Goal: Task Accomplishment & Management: Manage account settings

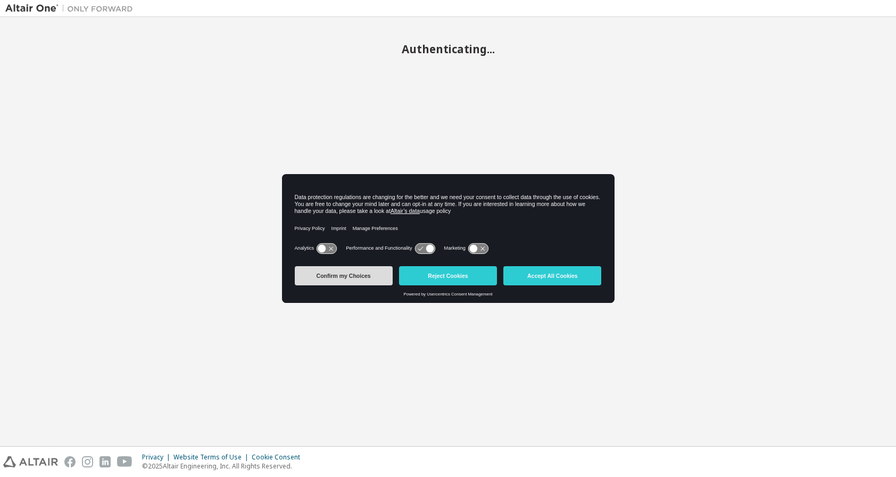
click at [335, 282] on button "Confirm my Choices" at bounding box center [344, 275] width 98 height 19
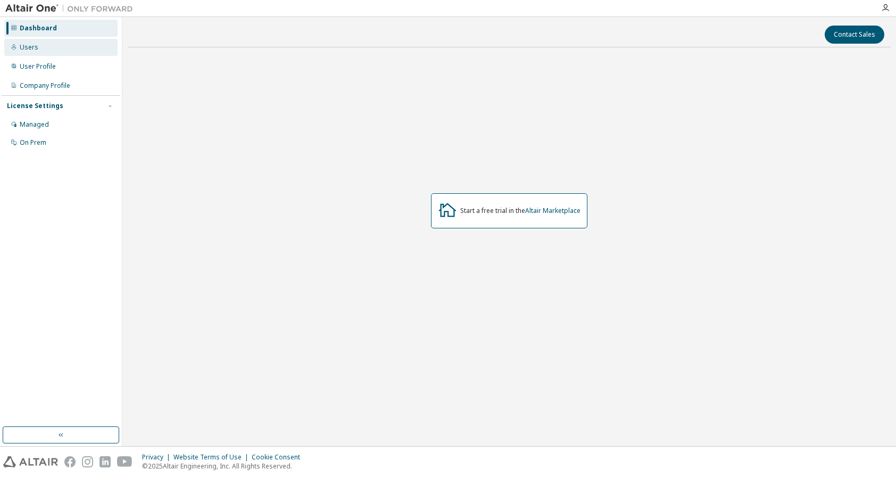
click at [46, 44] on div "Users" at bounding box center [60, 47] width 113 height 17
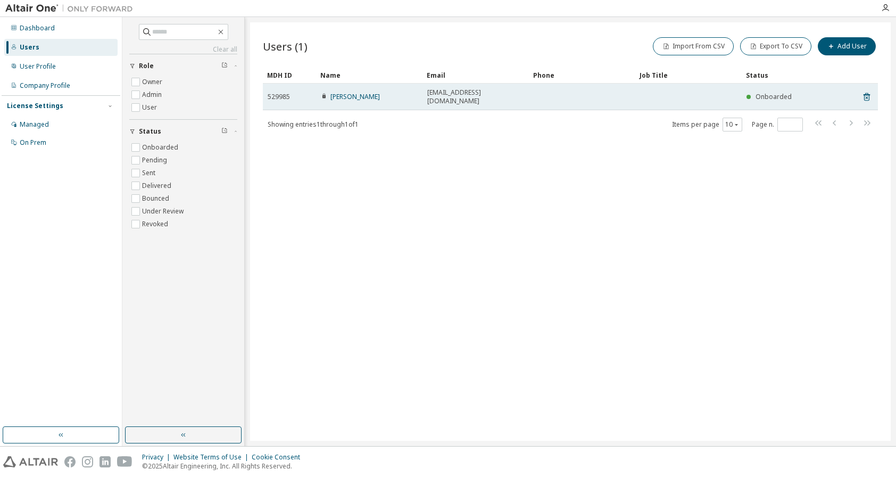
click at [466, 90] on span "nikola.molnarova5@gmail.com" at bounding box center [475, 96] width 97 height 17
click at [575, 97] on td at bounding box center [582, 97] width 106 height 27
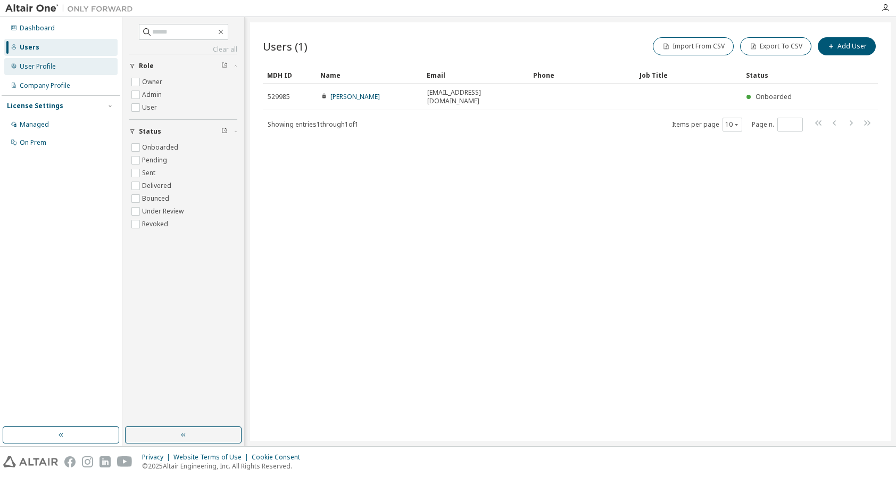
click at [29, 68] on div "User Profile" at bounding box center [38, 66] width 36 height 9
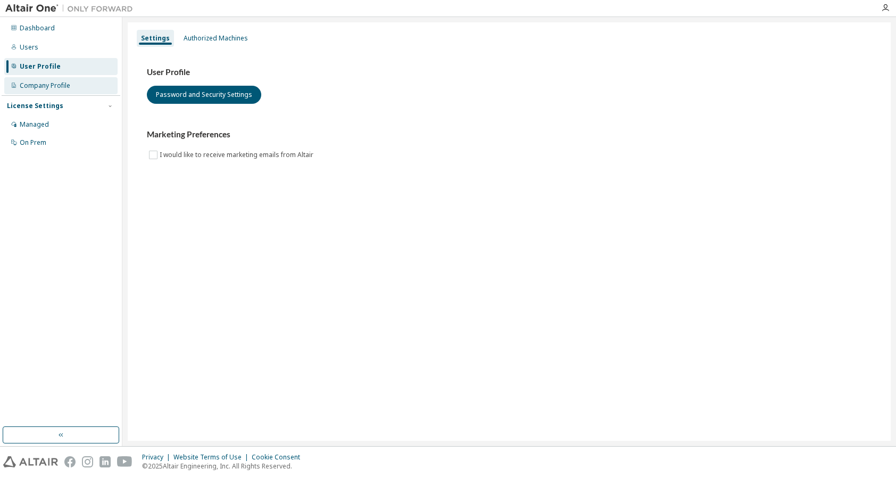
click at [42, 86] on div "Company Profile" at bounding box center [45, 85] width 51 height 9
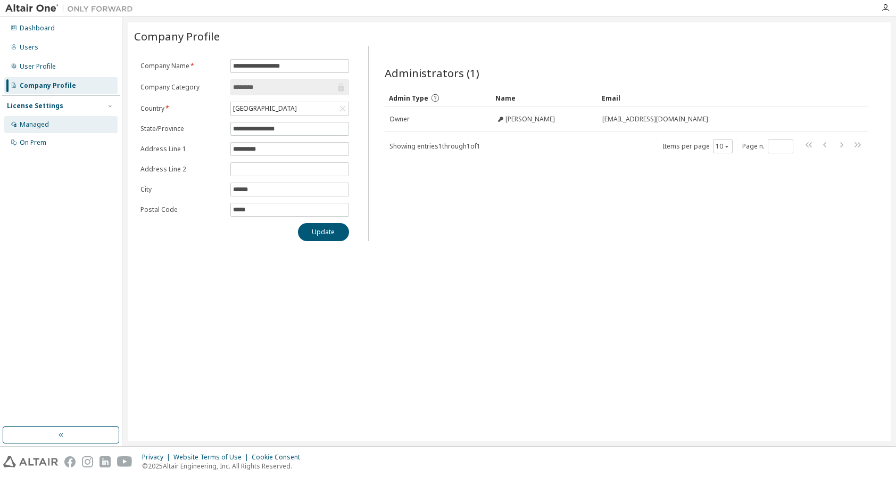
click at [38, 123] on div "Managed" at bounding box center [34, 124] width 29 height 9
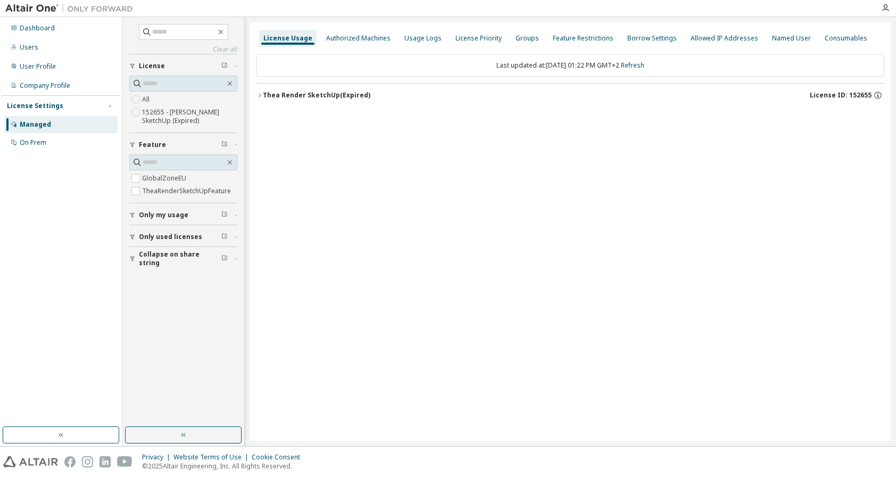
click at [345, 95] on div "Thea Render SketchUp (Expired)" at bounding box center [317, 95] width 108 height 9
click at [258, 96] on icon "button" at bounding box center [260, 95] width 6 height 6
click at [155, 233] on span "Only used licenses" at bounding box center [170, 237] width 63 height 9
click at [879, 95] on icon "button" at bounding box center [879, 95] width 10 height 10
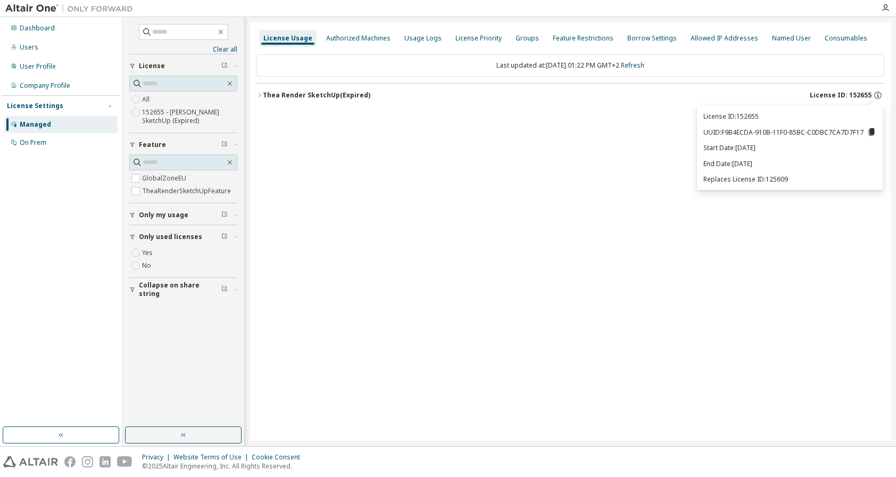
click at [352, 276] on div "License Usage Authorized Machines Usage Logs License Priority Groups Feature Re…" at bounding box center [570, 231] width 641 height 418
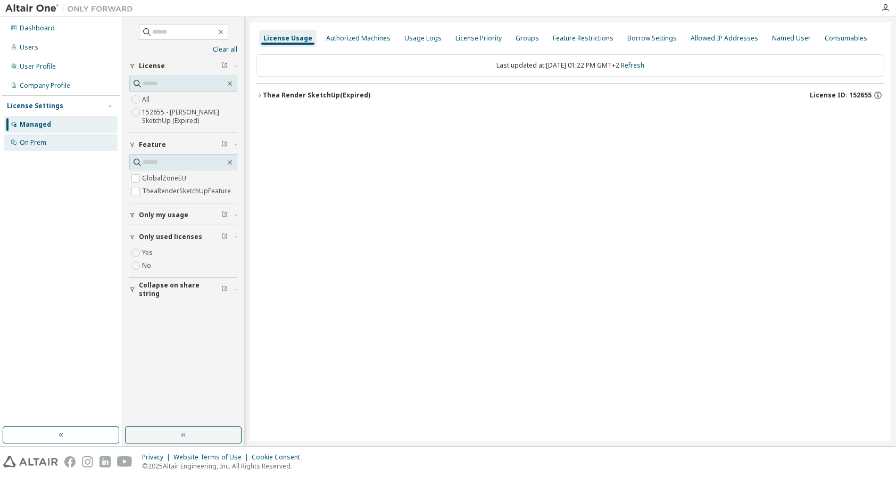
click at [55, 147] on div "On Prem" at bounding box center [60, 142] width 113 height 17
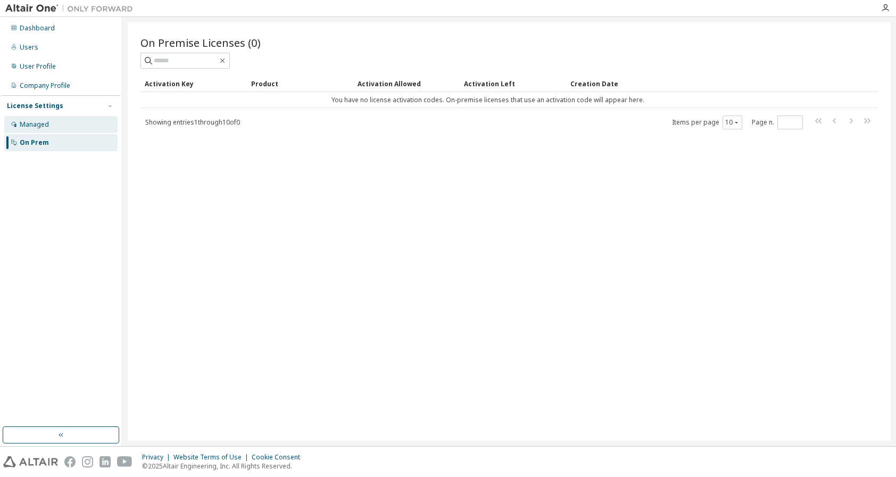
click at [55, 126] on div "Managed" at bounding box center [60, 124] width 113 height 17
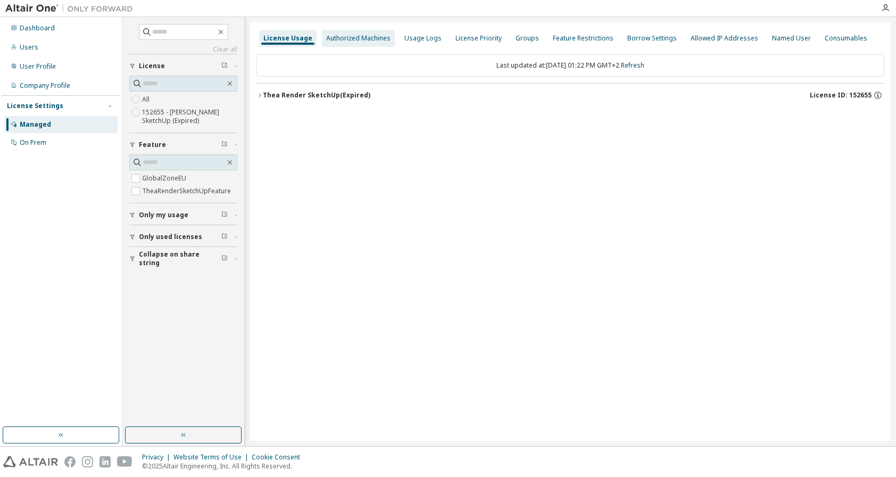
click at [351, 43] on div "Authorized Machines" at bounding box center [358, 38] width 73 height 17
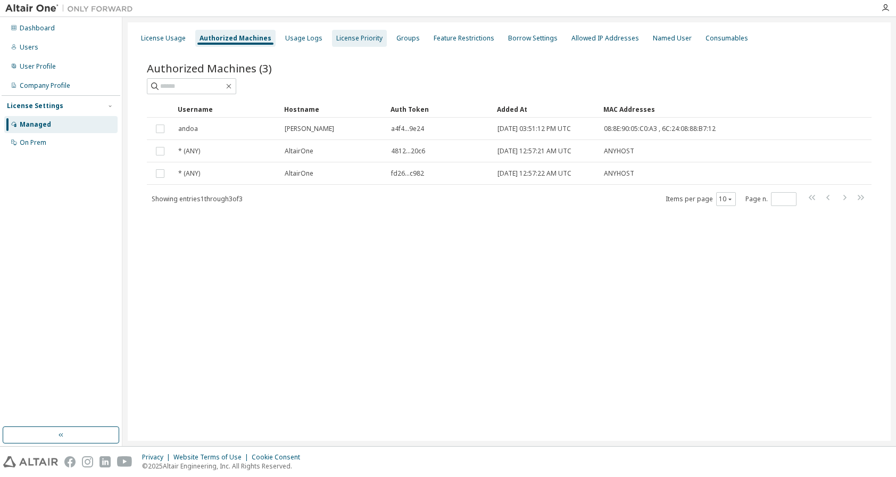
click at [350, 36] on div "License Priority" at bounding box center [359, 38] width 46 height 9
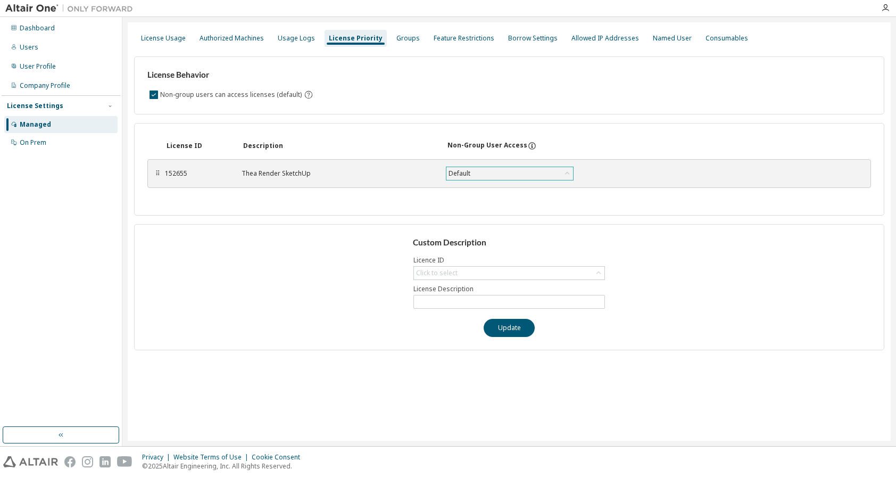
click at [473, 170] on div "Default" at bounding box center [510, 173] width 127 height 13
click at [172, 39] on div "License Usage" at bounding box center [163, 38] width 45 height 9
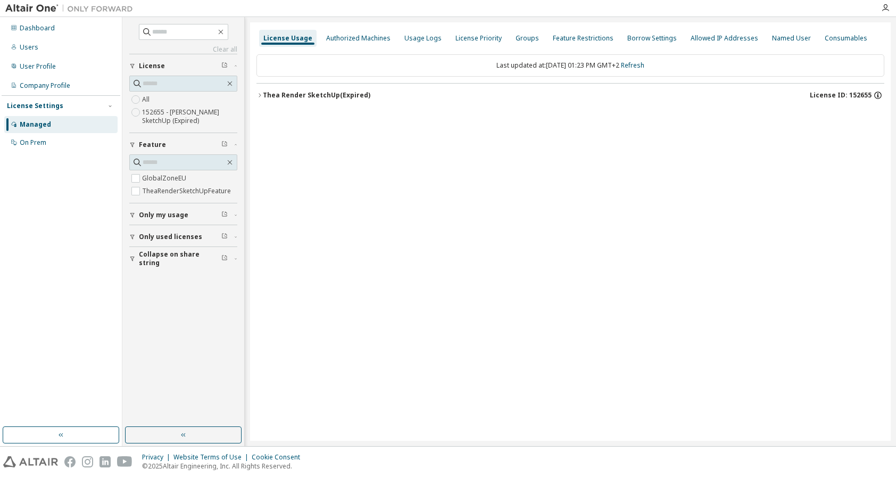
click at [882, 95] on icon "button" at bounding box center [878, 95] width 7 height 7
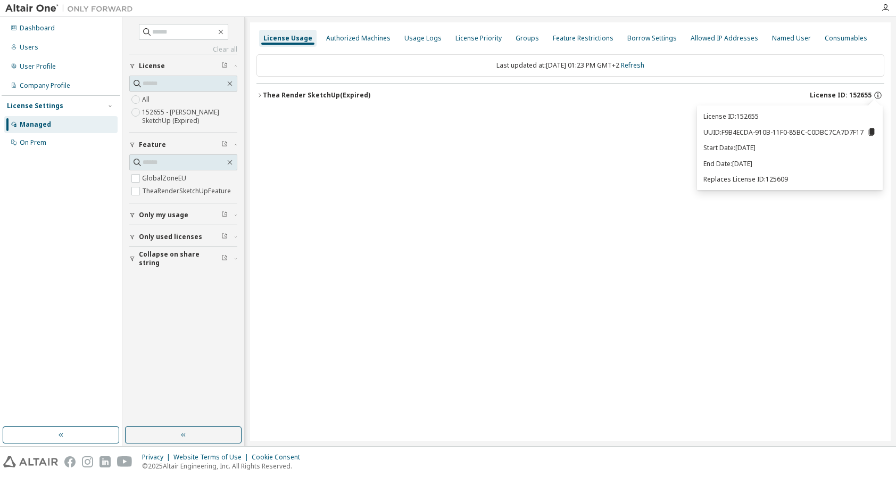
click at [758, 241] on div "License Usage Authorized Machines Usage Logs License Priority Groups Feature Re…" at bounding box center [570, 231] width 641 height 418
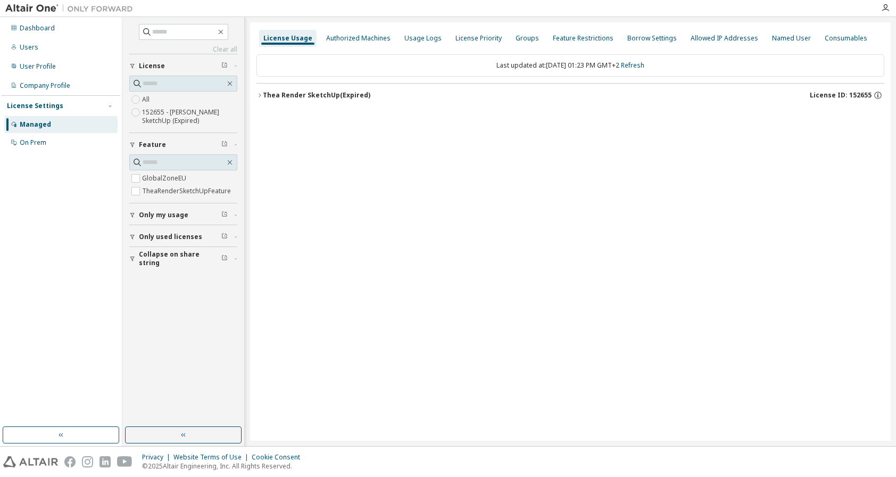
click at [358, 95] on div "Thea Render SketchUp (Expired)" at bounding box center [317, 95] width 108 height 9
click at [503, 136] on div "0 of 1 used" at bounding box center [526, 139] width 96 height 10
click at [300, 31] on div "License Usage" at bounding box center [287, 38] width 57 height 17
click at [172, 64] on div "License" at bounding box center [186, 66] width 95 height 9
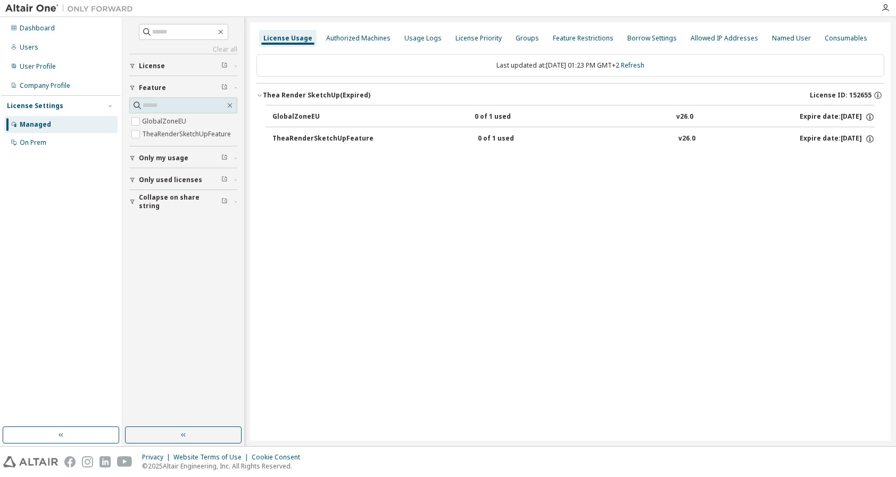
click at [199, 67] on div "License" at bounding box center [186, 66] width 95 height 9
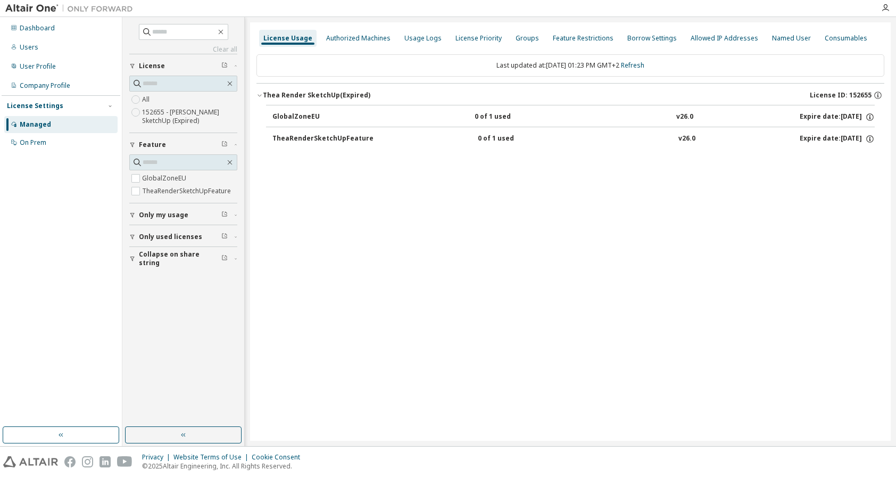
click at [223, 62] on icon "button" at bounding box center [224, 65] width 6 height 6
drag, startPoint x: 228, startPoint y: 67, endPoint x: 187, endPoint y: 86, distance: 45.7
click at [227, 67] on div "License" at bounding box center [186, 66] width 95 height 9
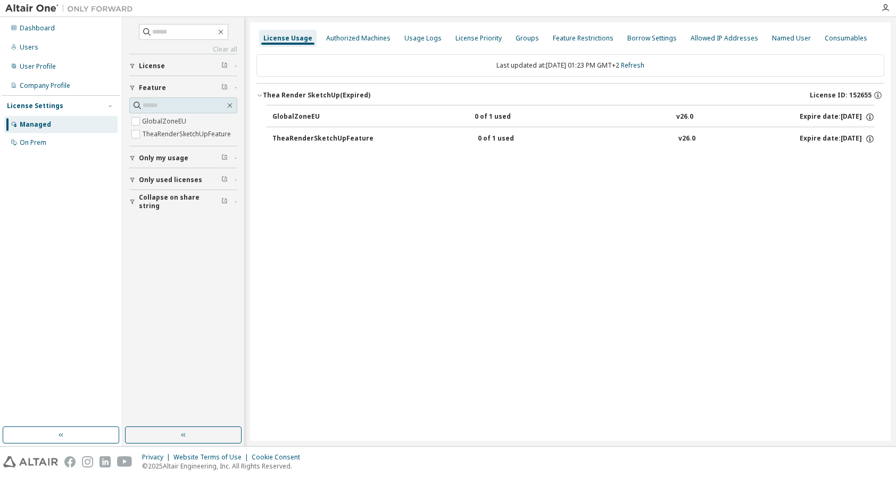
click at [200, 69] on div "License" at bounding box center [186, 66] width 95 height 9
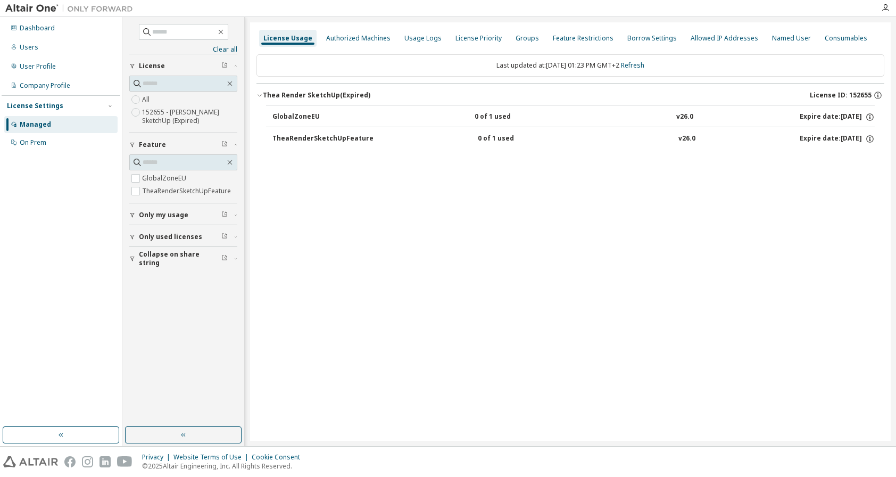
click at [149, 122] on label "152655 - Thea Render SketchUp (Expired)" at bounding box center [189, 116] width 95 height 21
click at [352, 28] on div "License Usage Authorized Machines Usage Logs License Priority Groups Feature Re…" at bounding box center [570, 231] width 641 height 418
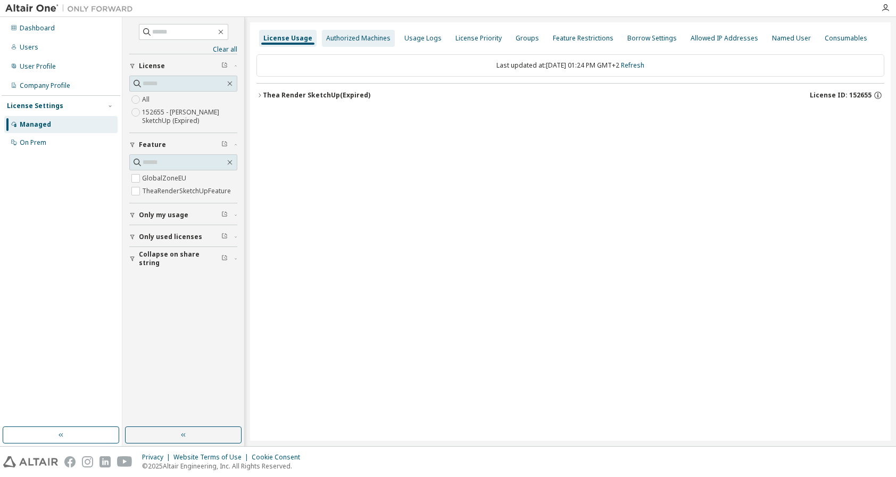
click at [353, 34] on div "Authorized Machines" at bounding box center [358, 38] width 73 height 17
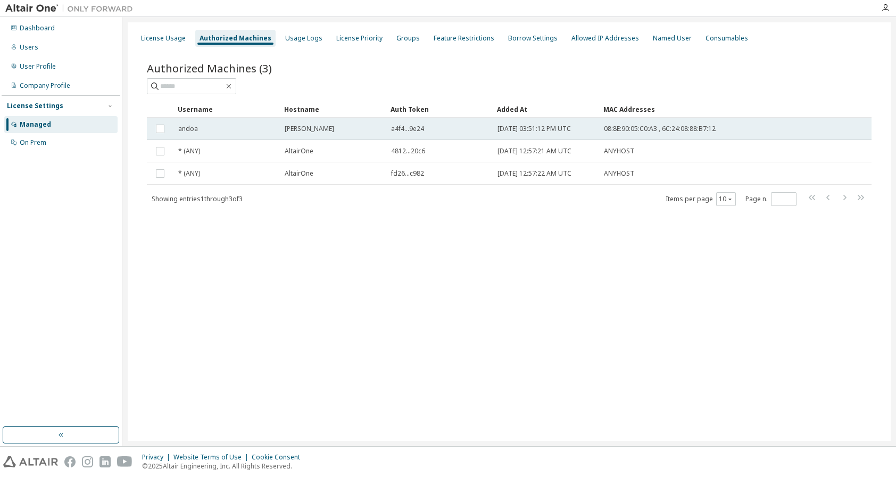
click at [190, 134] on td "andoa" at bounding box center [227, 129] width 106 height 22
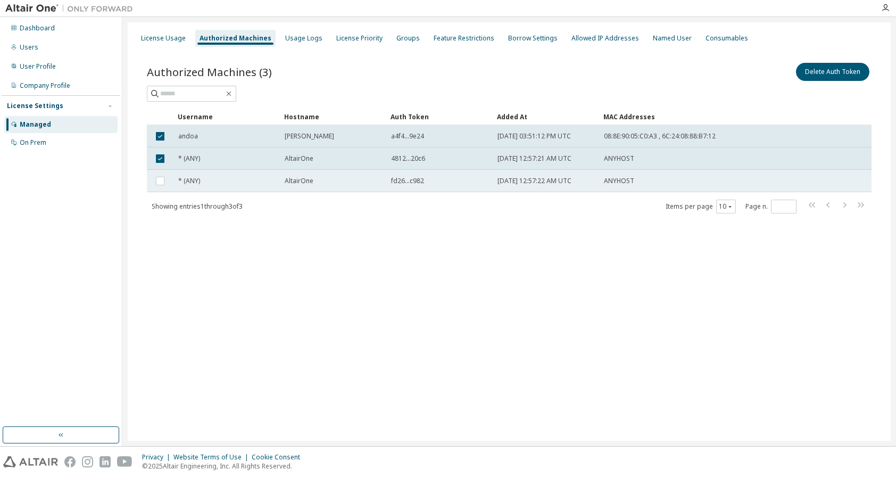
click at [168, 176] on td at bounding box center [160, 181] width 27 height 22
click at [167, 180] on td at bounding box center [160, 181] width 27 height 22
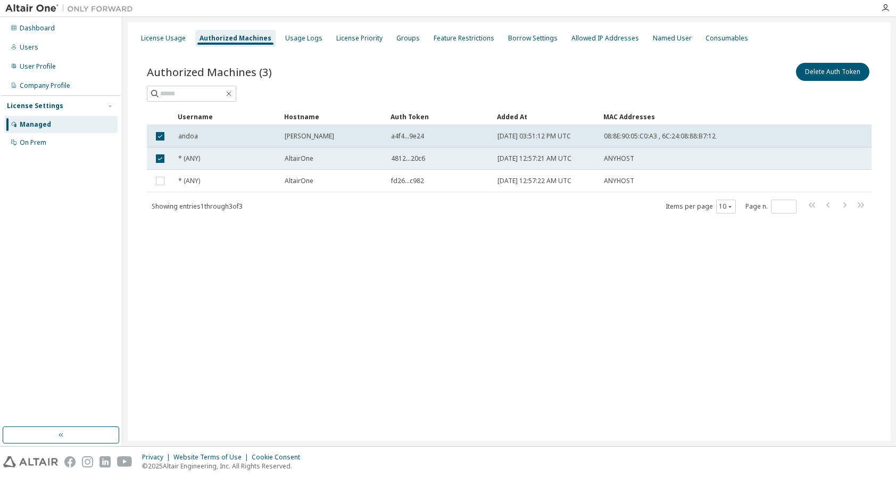
click at [167, 153] on td at bounding box center [160, 158] width 27 height 22
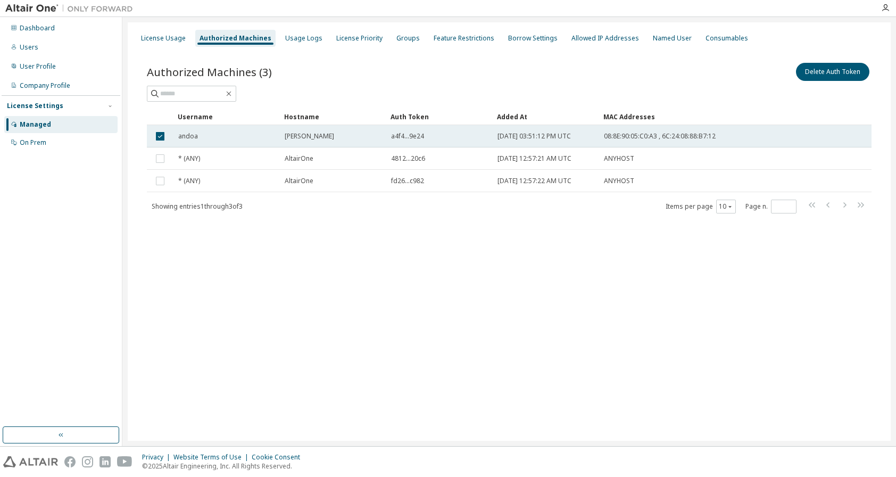
click at [167, 131] on td at bounding box center [160, 136] width 27 height 22
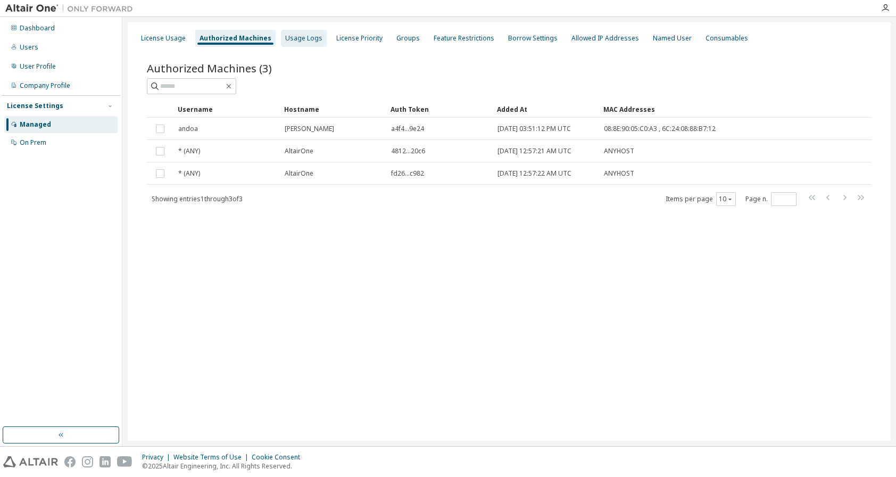
click at [294, 39] on div "Usage Logs" at bounding box center [303, 38] width 37 height 9
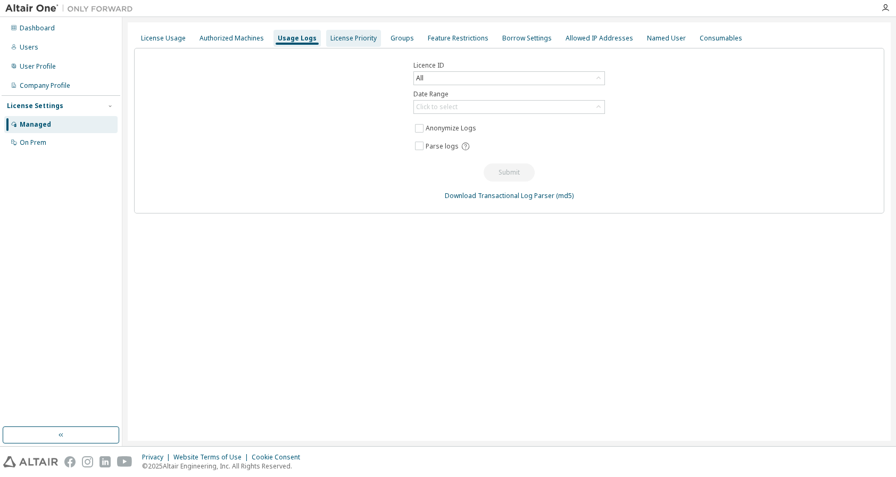
click at [335, 38] on div "License Priority" at bounding box center [354, 38] width 46 height 9
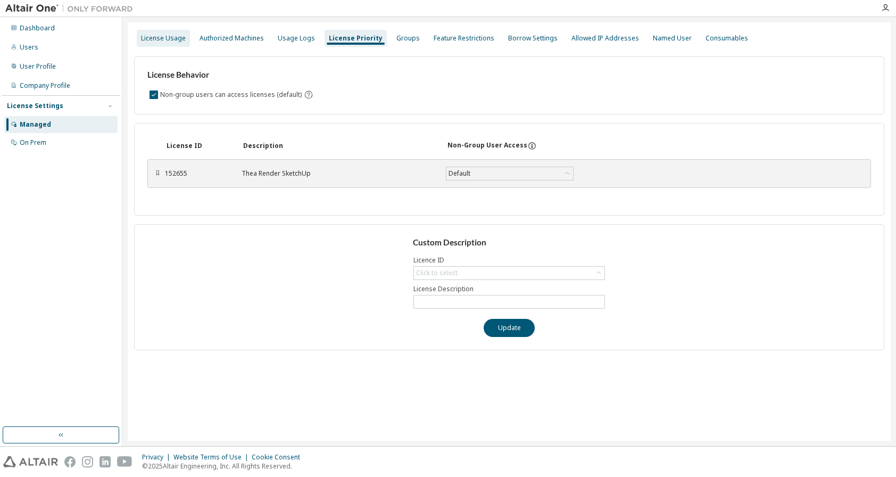
click at [157, 30] on div "License Usage" at bounding box center [163, 38] width 53 height 17
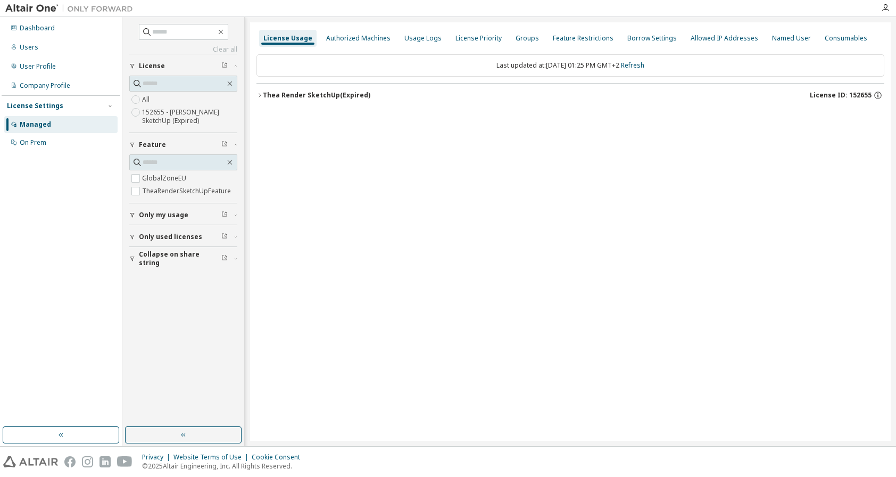
click at [287, 96] on div "Thea Render SketchUp (Expired)" at bounding box center [317, 95] width 108 height 9
click at [29, 3] on div at bounding box center [69, 8] width 138 height 17
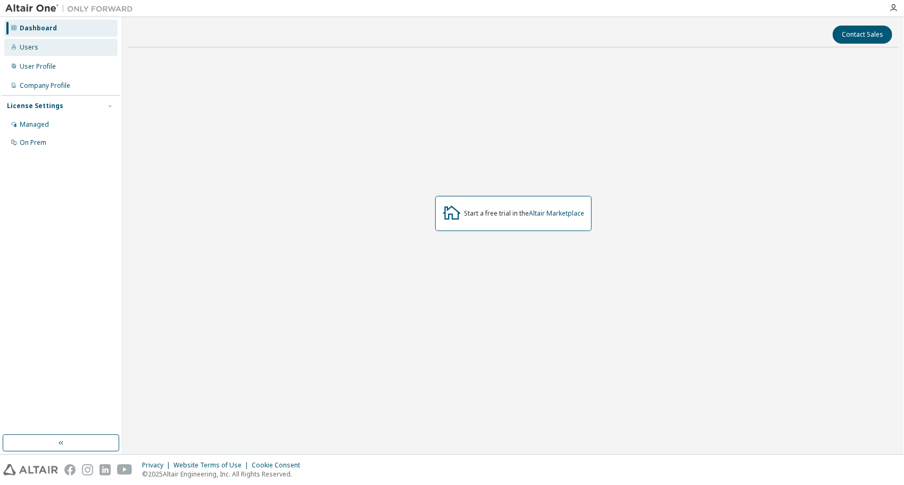
click at [32, 47] on div "Users" at bounding box center [29, 47] width 19 height 9
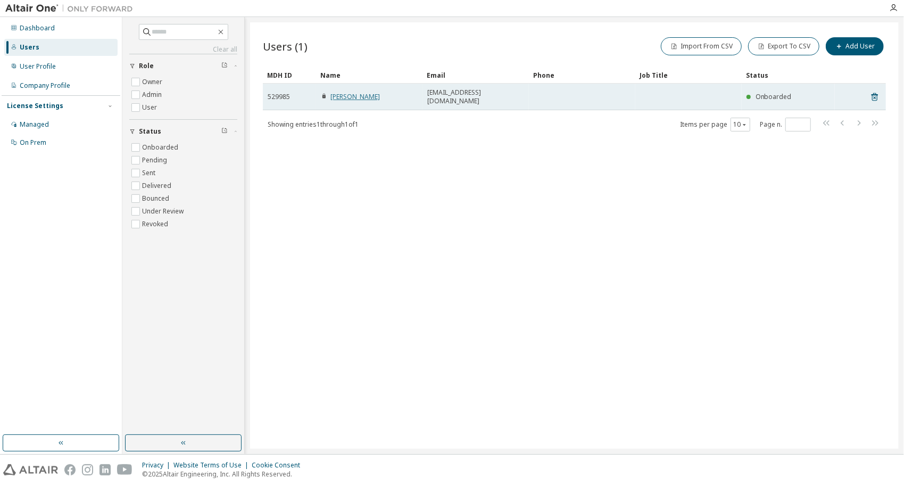
click at [380, 92] on link "Nikoleta Molnárová" at bounding box center [356, 96] width 50 height 9
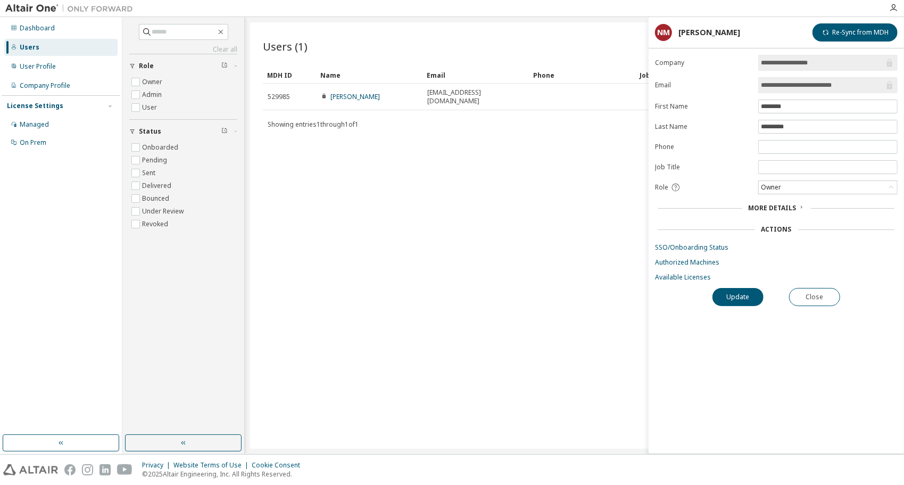
click at [608, 298] on div "Users (1) Import From CSV Export To CSV Add User Clear Load Save Save As Field …" at bounding box center [574, 235] width 649 height 426
click at [776, 203] on span "More Details" at bounding box center [773, 207] width 48 height 9
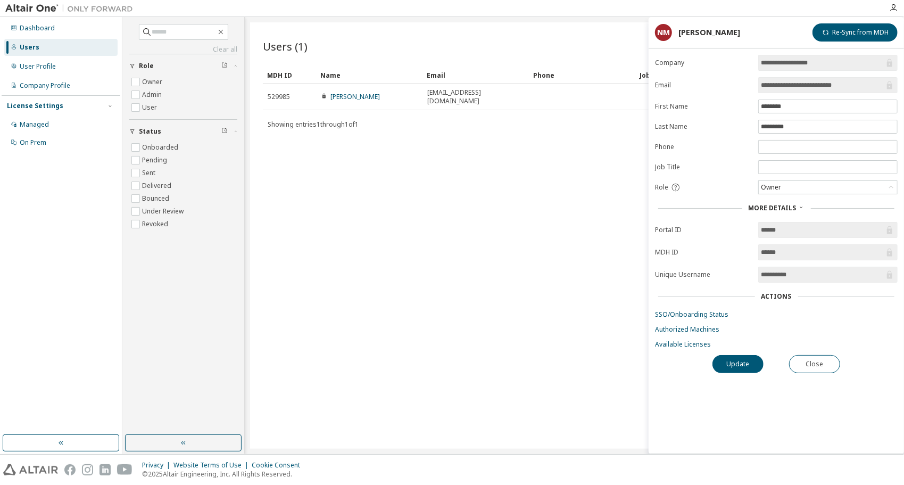
click at [615, 235] on div "Users (1) Import From CSV Export To CSV Add User Clear Load Save Save As Field …" at bounding box center [574, 235] width 649 height 426
click at [54, 124] on div "Managed" at bounding box center [60, 124] width 113 height 17
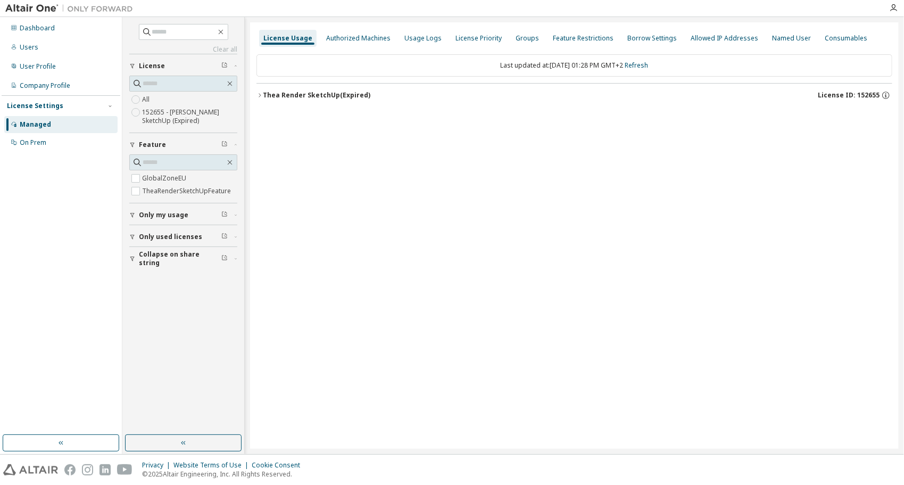
click at [337, 95] on div "Thea Render SketchUp (Expired)" at bounding box center [317, 95] width 108 height 9
click at [878, 136] on icon "button" at bounding box center [879, 139] width 10 height 10
click at [880, 114] on icon "button" at bounding box center [878, 116] width 7 height 7
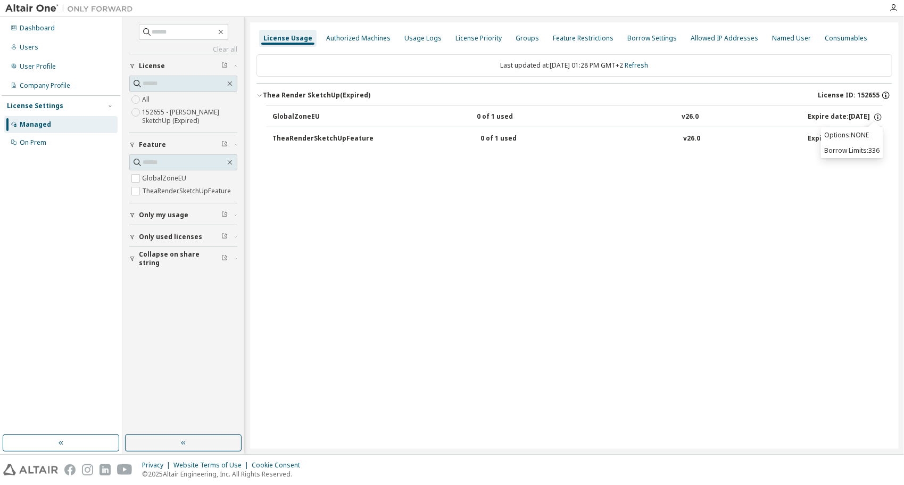
click at [888, 92] on icon "button" at bounding box center [887, 95] width 10 height 10
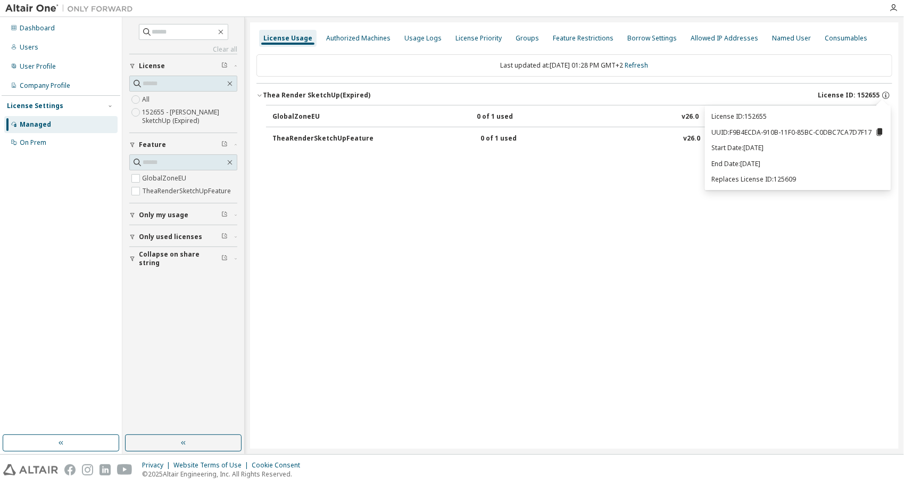
click at [725, 223] on div "License Usage Authorized Machines Usage Logs License Priority Groups Feature Re…" at bounding box center [574, 235] width 649 height 426
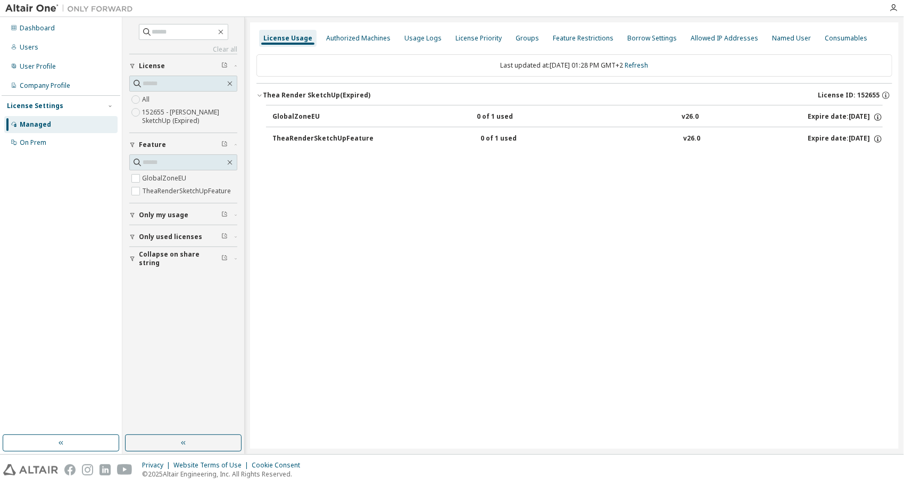
click at [225, 62] on icon "button" at bounding box center [224, 65] width 6 height 6
click at [232, 67] on div "License" at bounding box center [186, 66] width 95 height 9
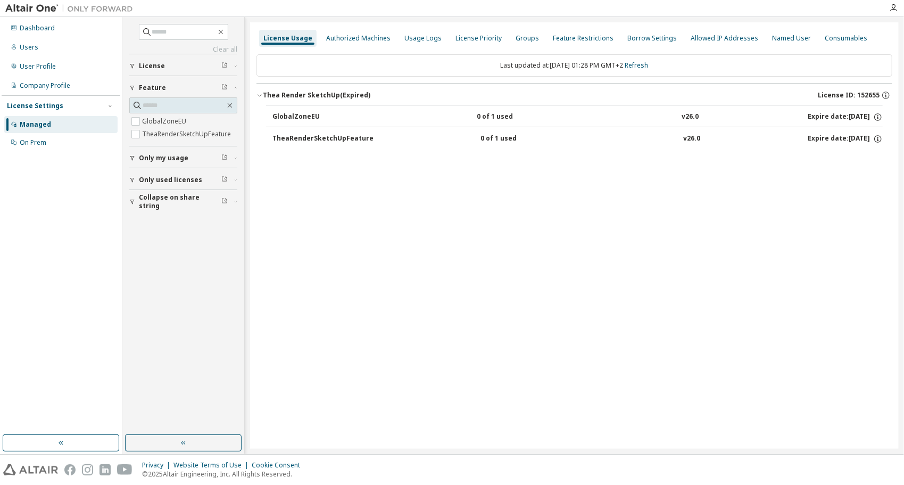
click at [171, 88] on div "Feature" at bounding box center [186, 88] width 95 height 9
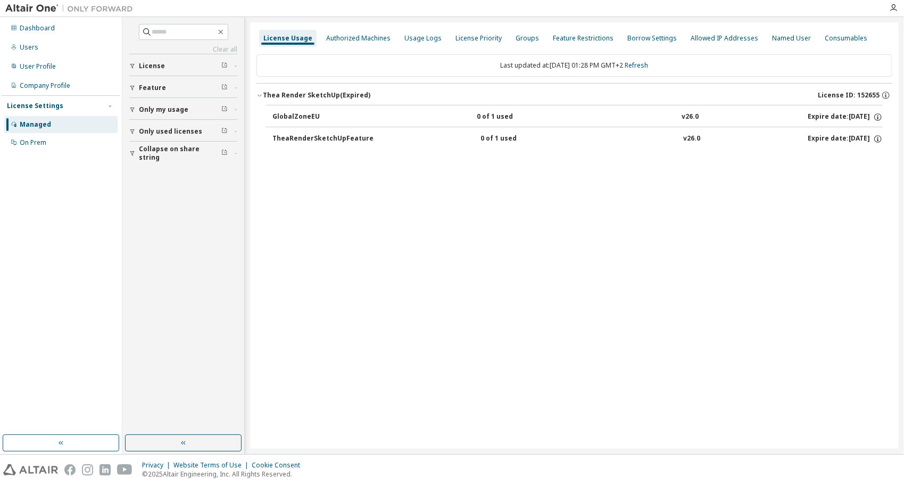
click at [186, 130] on span "Only used licenses" at bounding box center [170, 131] width 63 height 9
click at [182, 132] on span "Only used licenses" at bounding box center [170, 131] width 63 height 9
click at [163, 66] on div "License" at bounding box center [186, 66] width 95 height 9
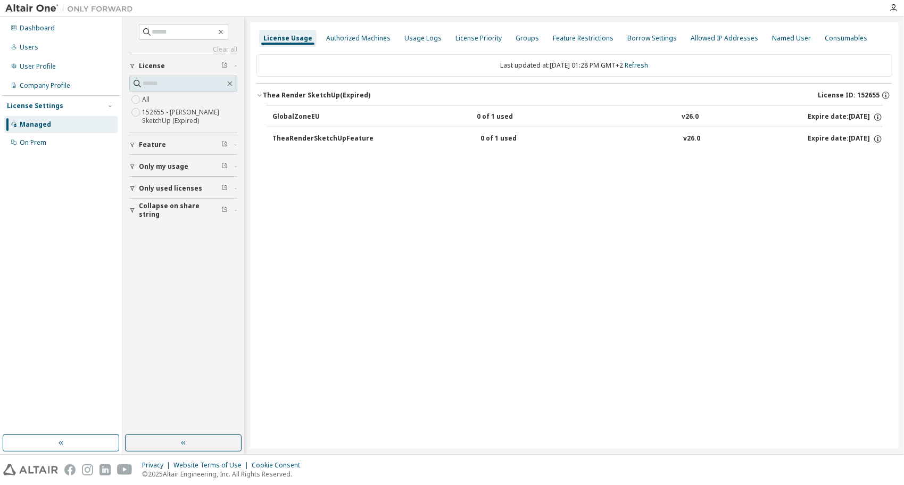
click at [178, 120] on label "152655 - Thea Render SketchUp (Expired)" at bounding box center [189, 116] width 95 height 21
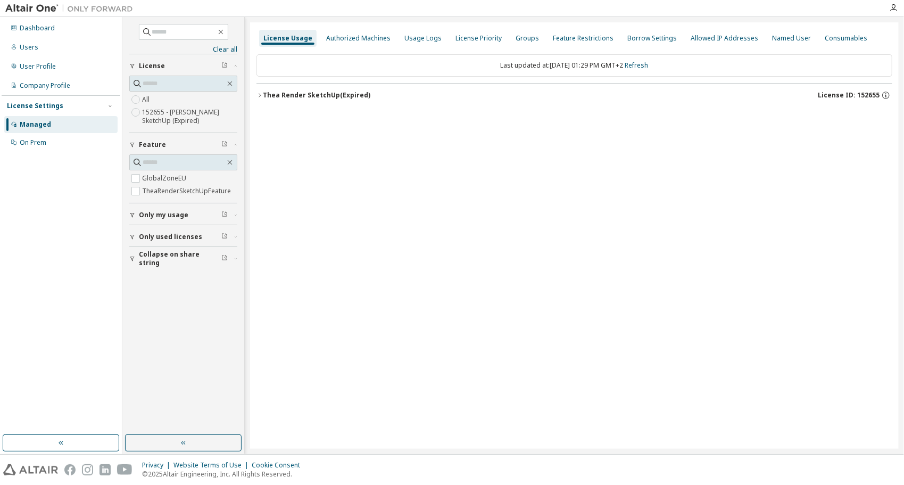
click at [339, 95] on div "Thea Render SketchUp (Expired)" at bounding box center [317, 95] width 108 height 9
